Goal: Transaction & Acquisition: Purchase product/service

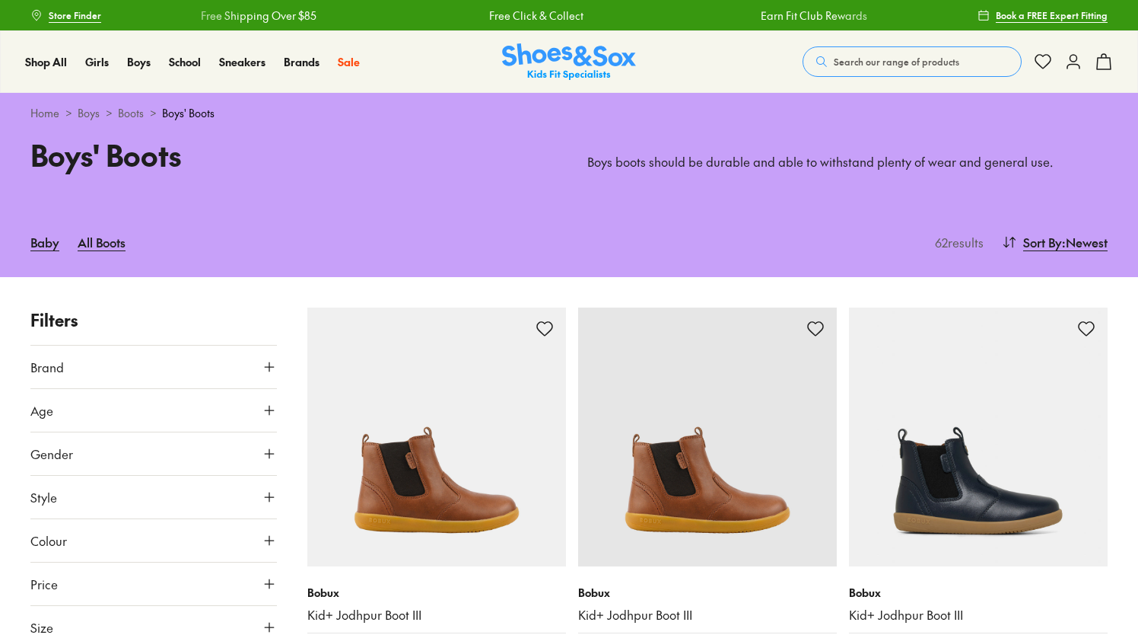
click at [266, 411] on icon at bounding box center [269, 409] width 15 height 15
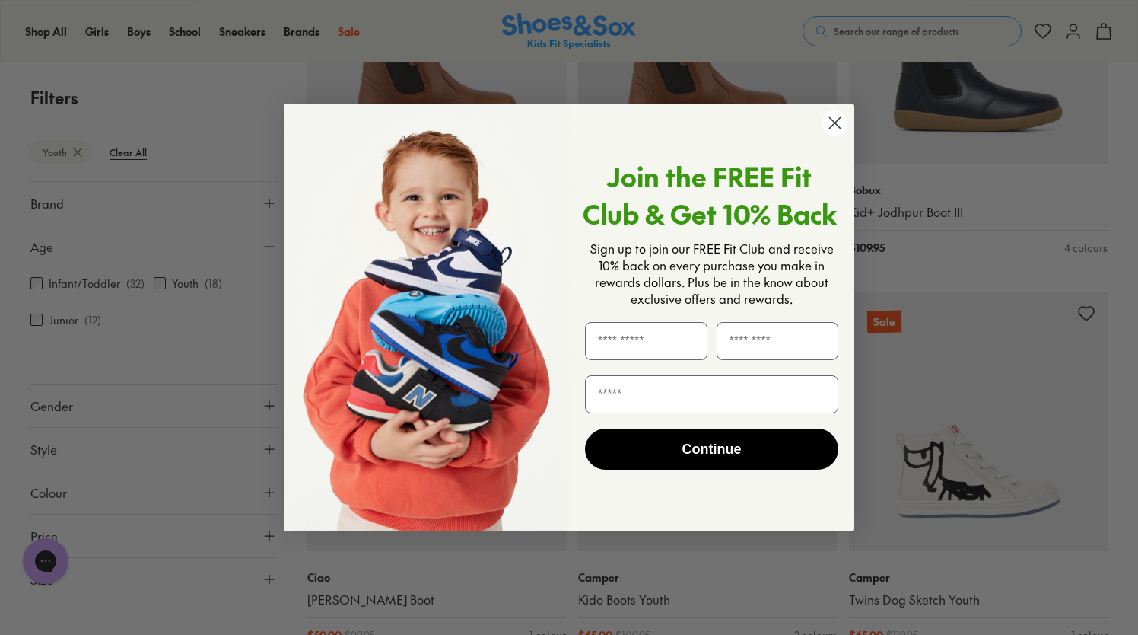
scroll to position [403, 0]
click at [834, 126] on circle "Close dialog" at bounding box center [834, 122] width 25 height 25
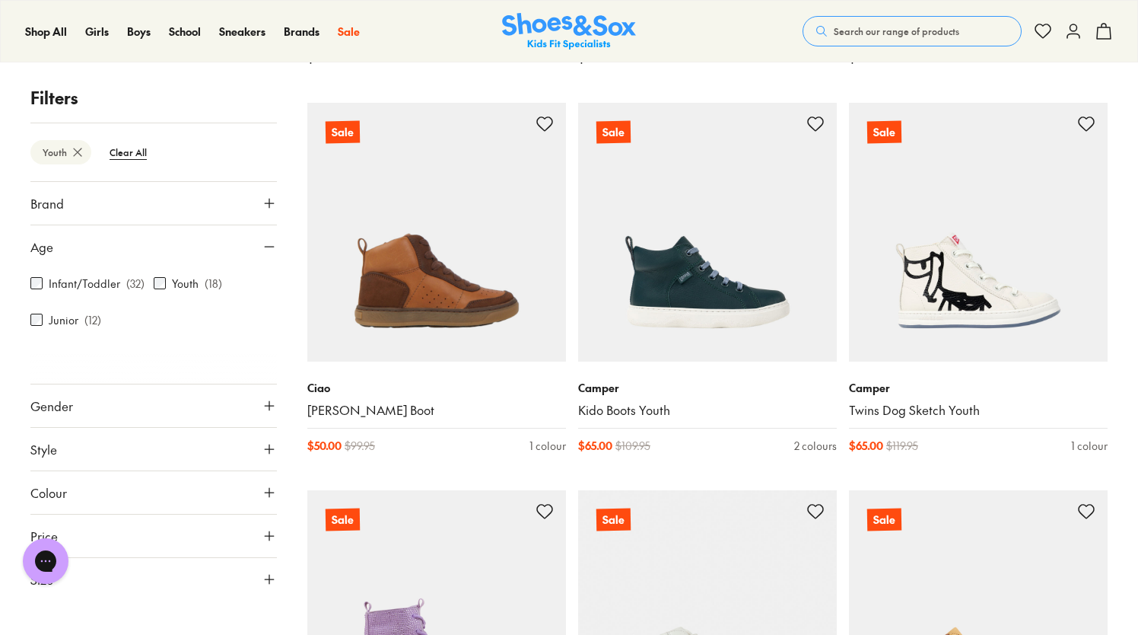
scroll to position [591, 0]
click at [272, 577] on use at bounding box center [269, 578] width 9 height 9
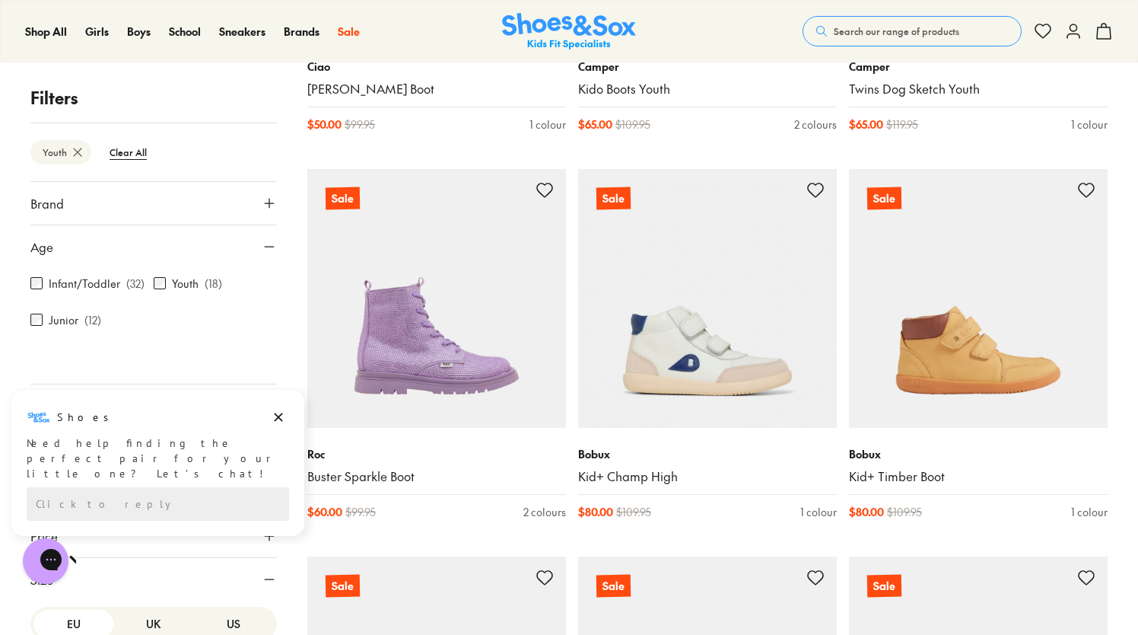
scroll to position [915, 0]
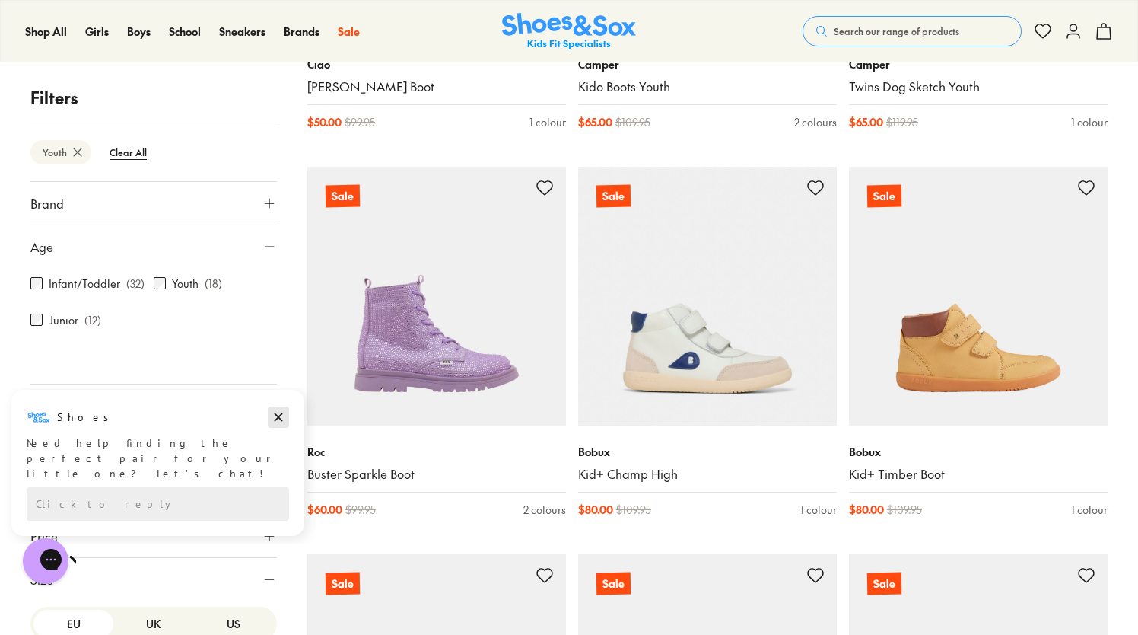
click at [278, 414] on icon "Dismiss campaign" at bounding box center [278, 417] width 15 height 18
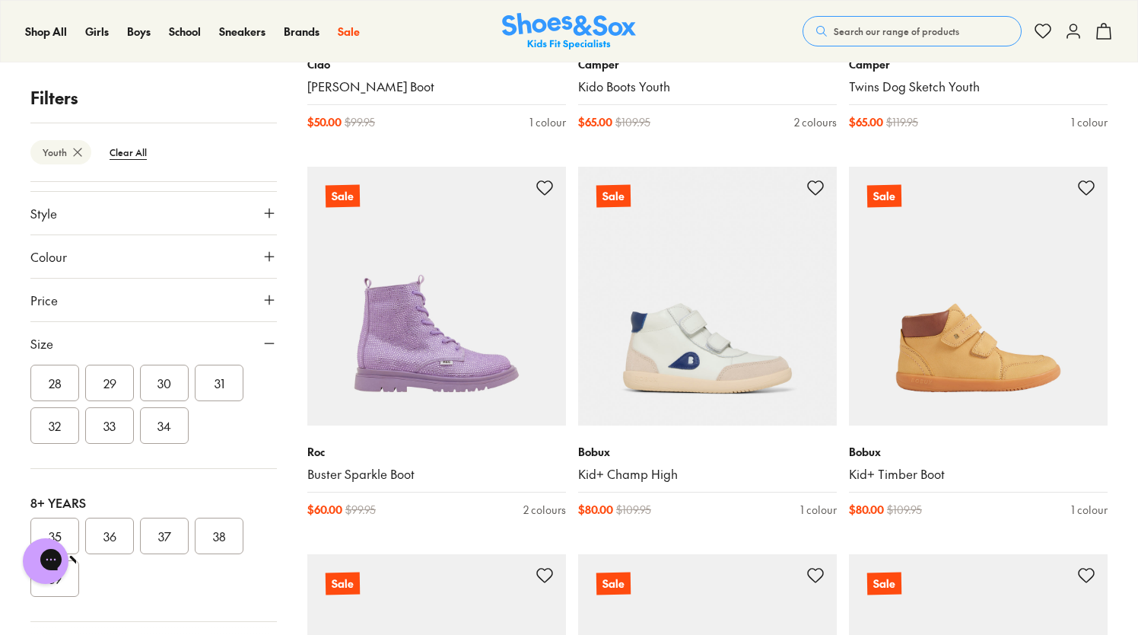
scroll to position [250, 0]
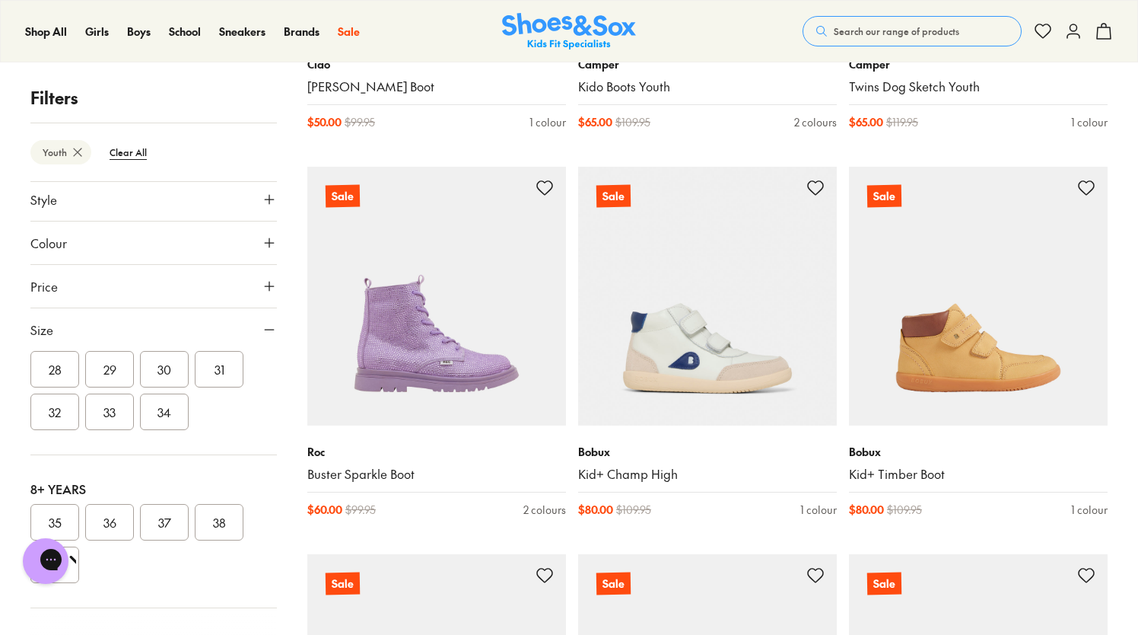
click at [101, 520] on button "36" at bounding box center [109, 522] width 49 height 37
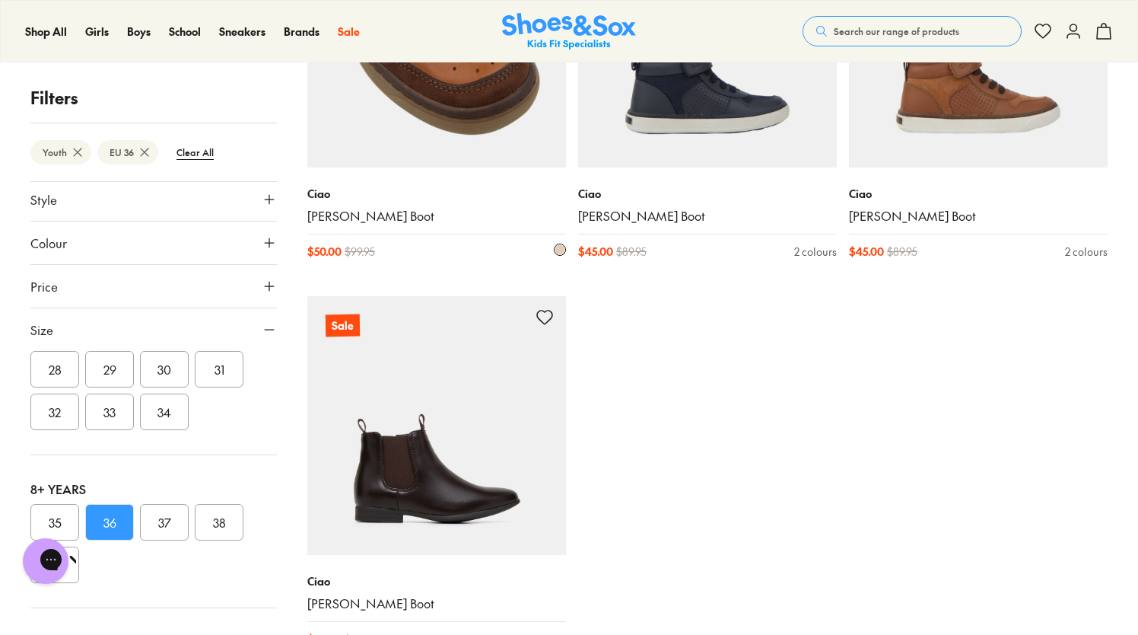
scroll to position [402, 0]
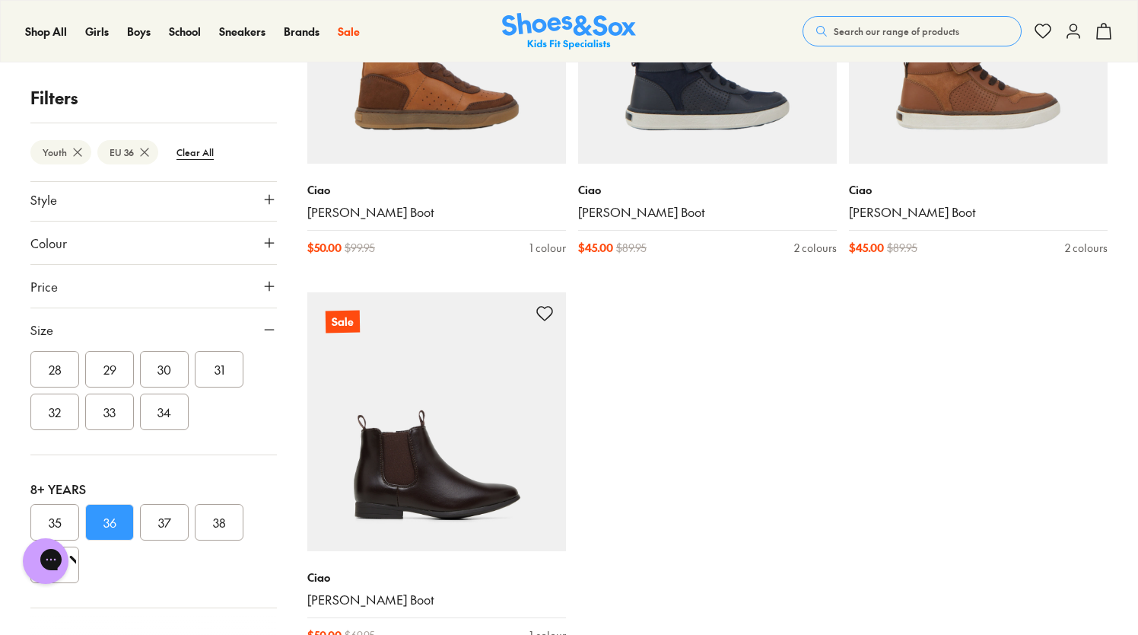
click at [159, 527] on button "37" at bounding box center [164, 522] width 49 height 37
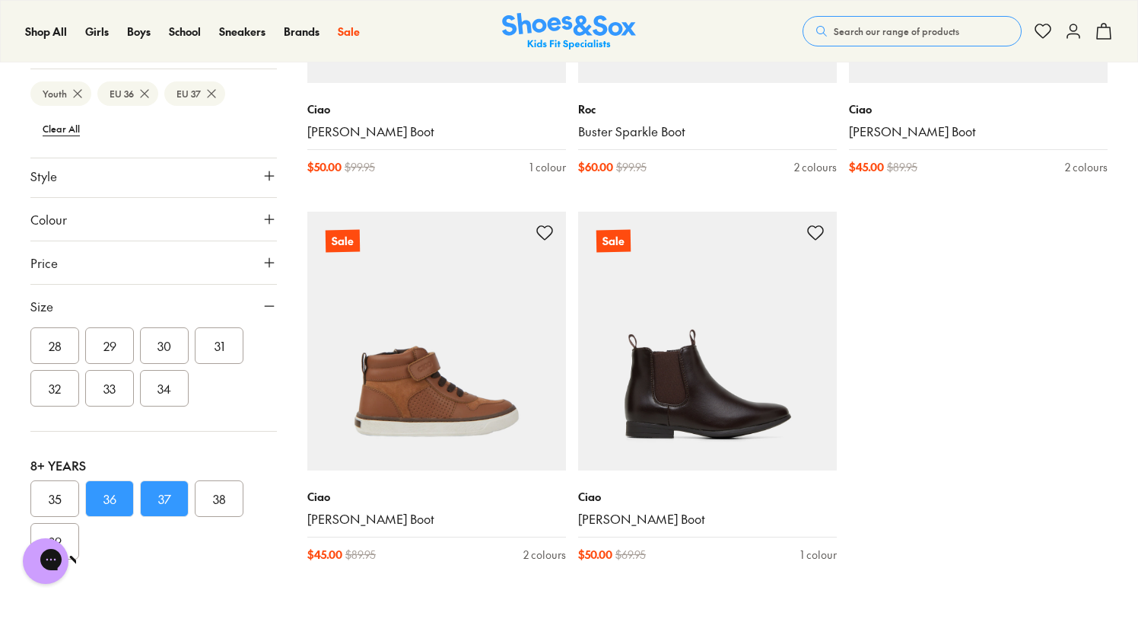
scroll to position [484, 0]
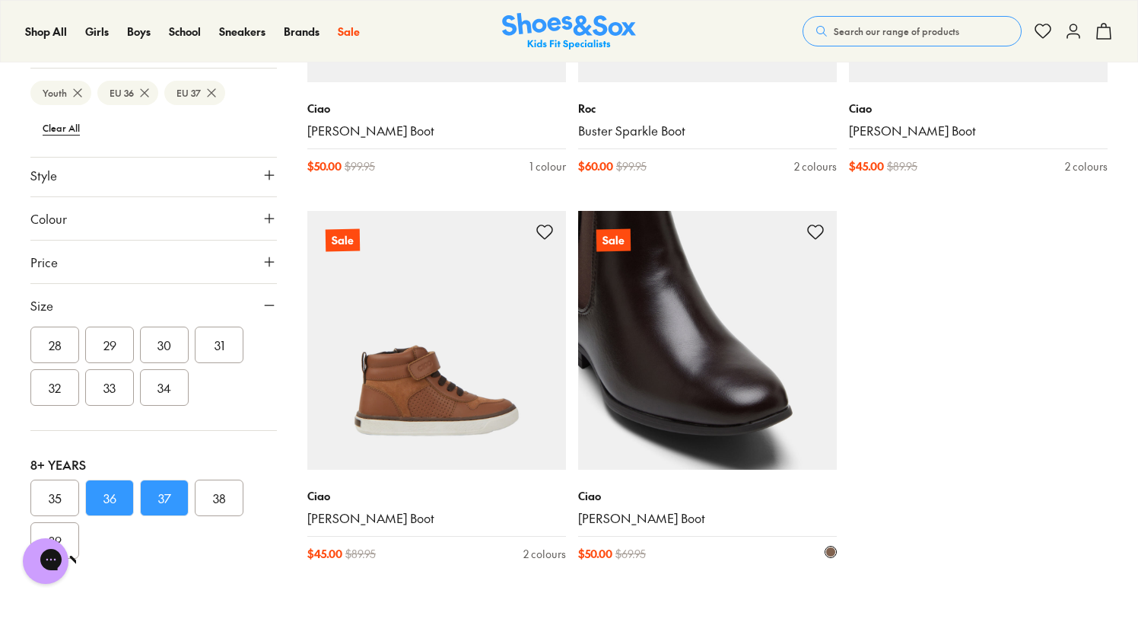
click at [714, 421] on img at bounding box center [707, 340] width 259 height 259
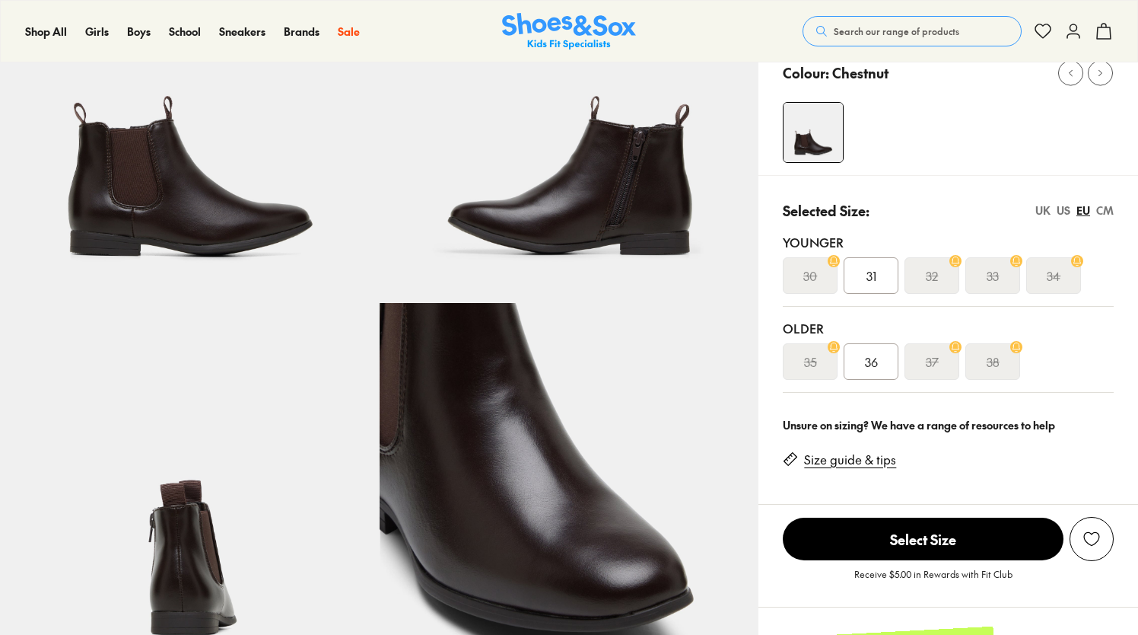
scroll to position [183, 0]
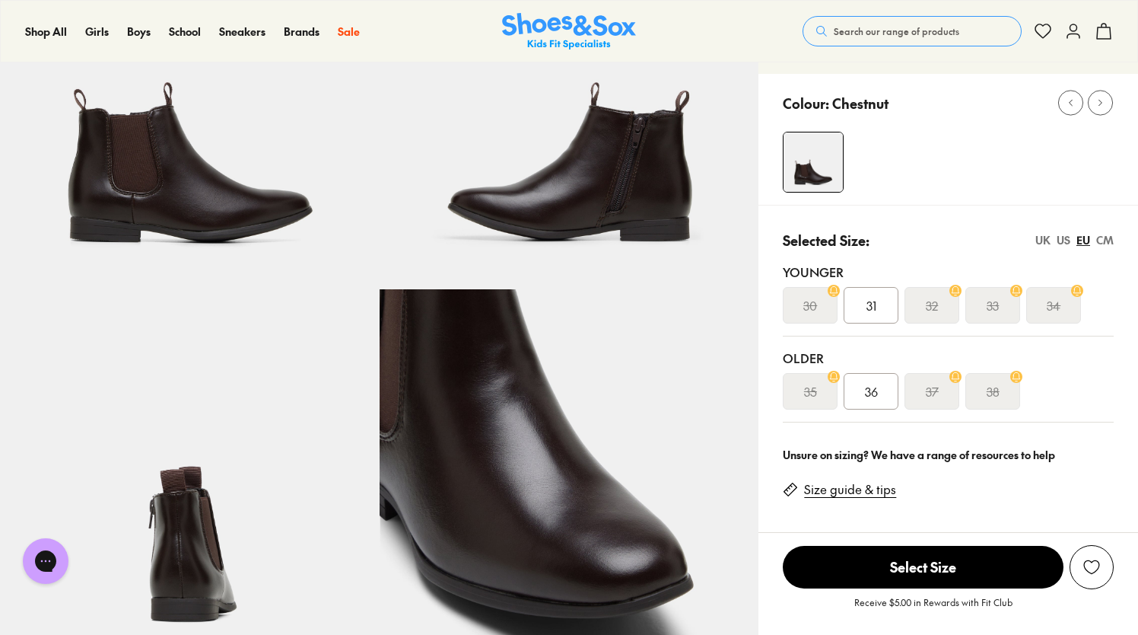
select select "*"
click at [838, 488] on link "Size guide & tips" at bounding box center [850, 489] width 92 height 17
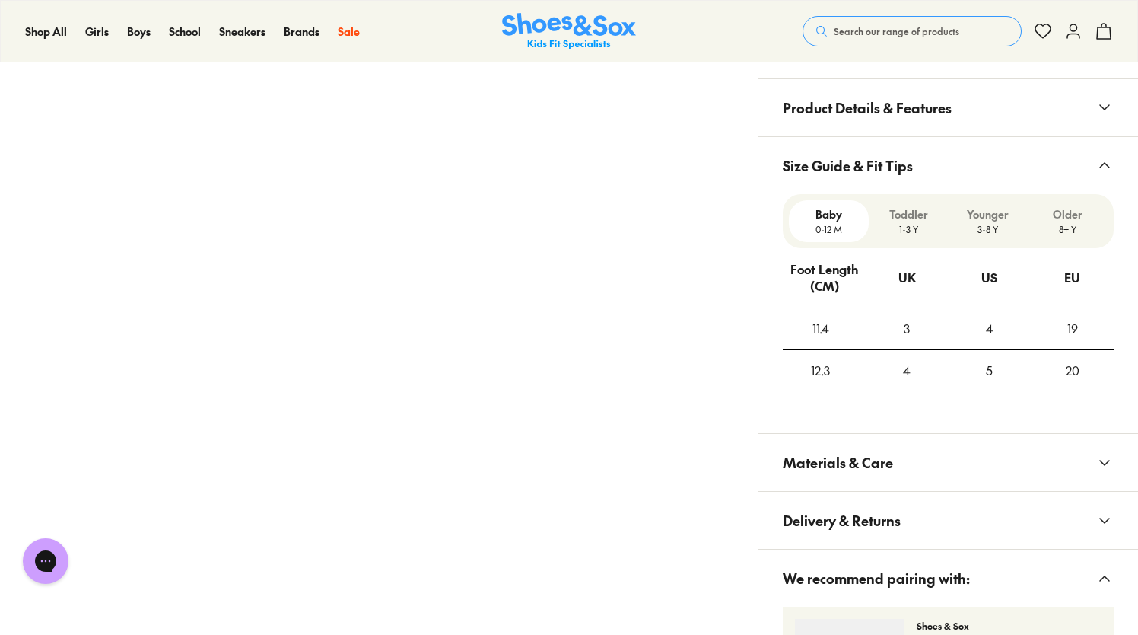
scroll to position [931, 0]
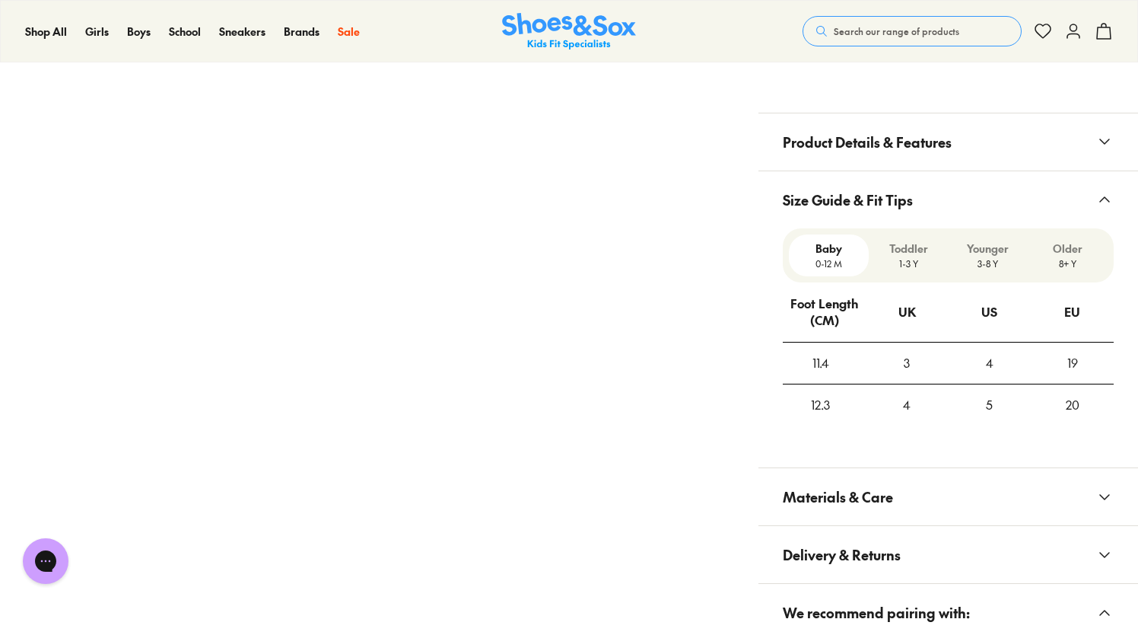
click at [1071, 244] on p "Older" at bounding box center [1068, 248] width 68 height 16
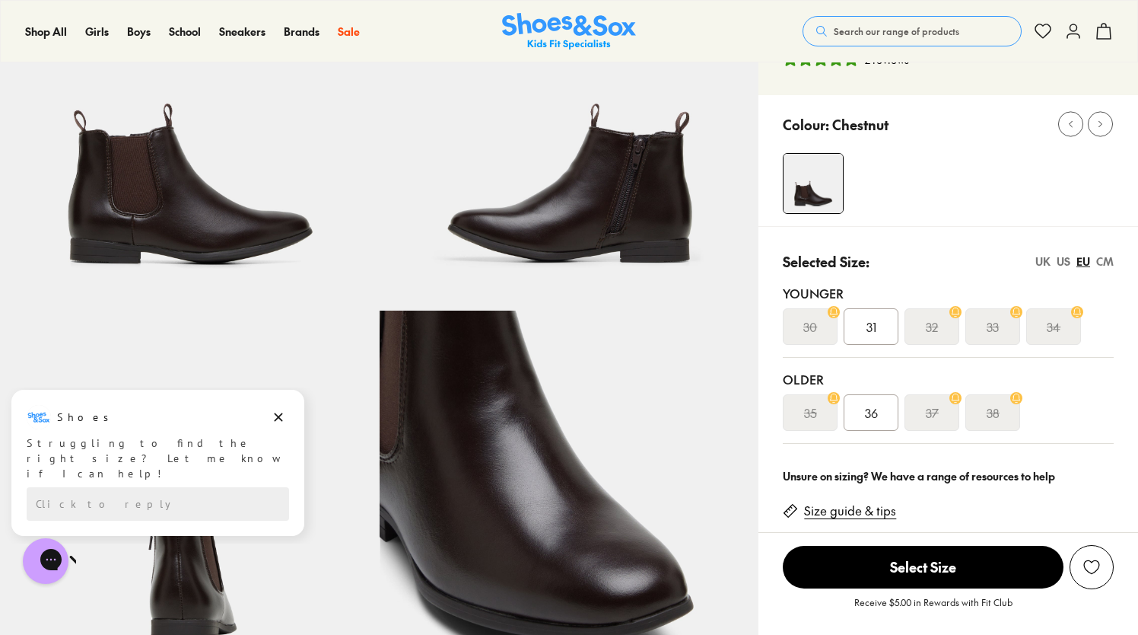
scroll to position [161, 0]
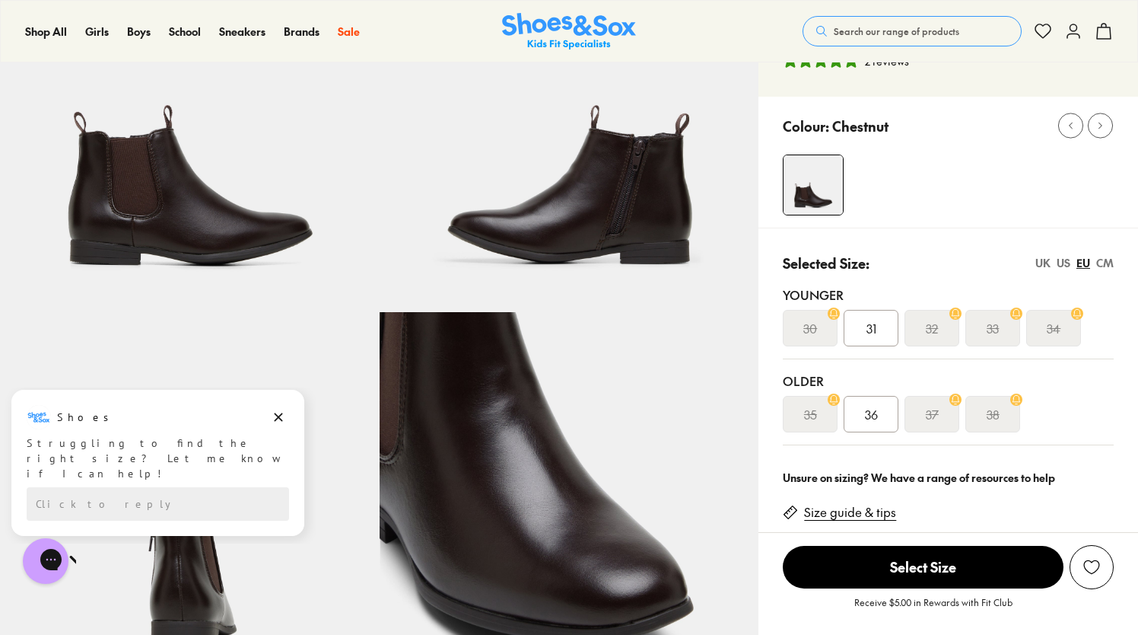
click at [872, 417] on span "36" at bounding box center [871, 414] width 13 height 18
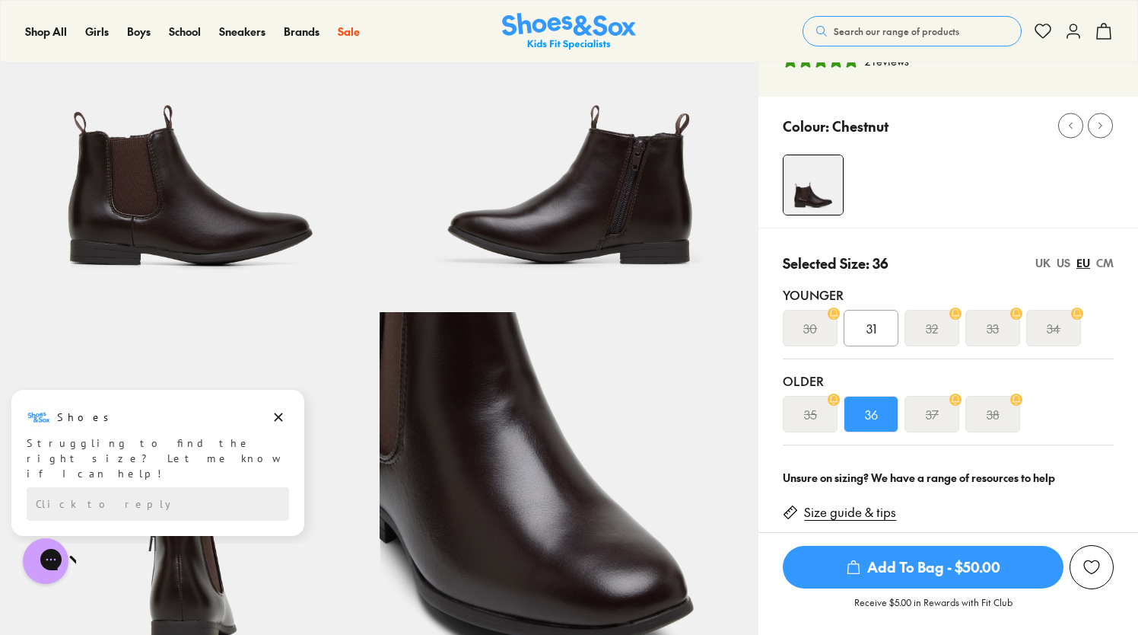
click at [974, 559] on span "Add To Bag - $50.00" at bounding box center [923, 567] width 281 height 43
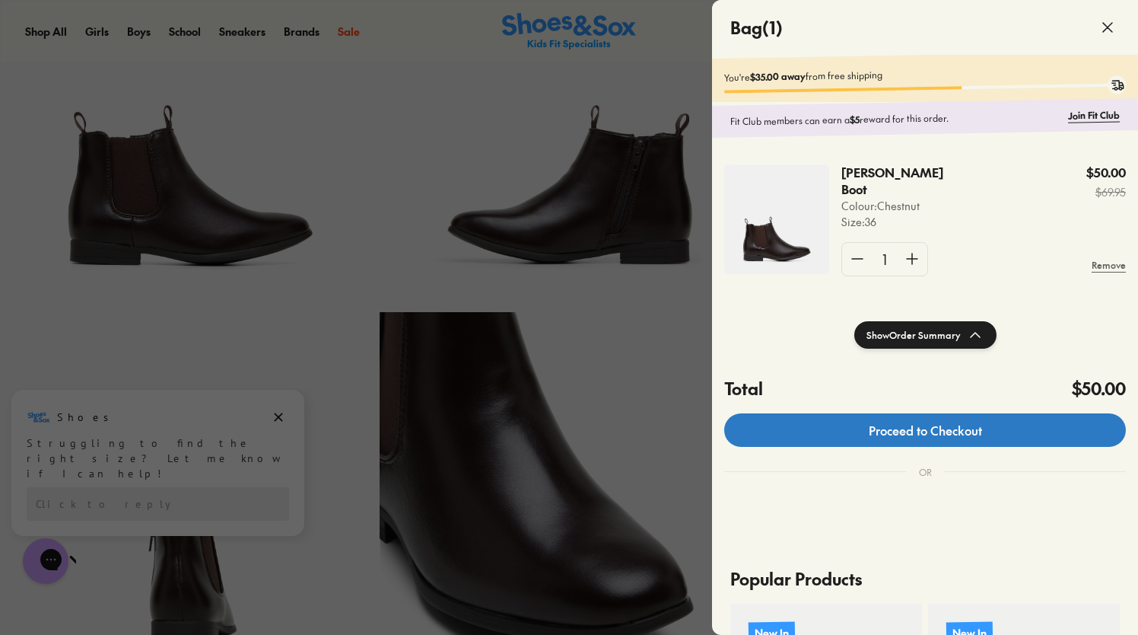
click at [967, 431] on link "Proceed to Checkout" at bounding box center [925, 429] width 402 height 33
